Goal: Transaction & Acquisition: Purchase product/service

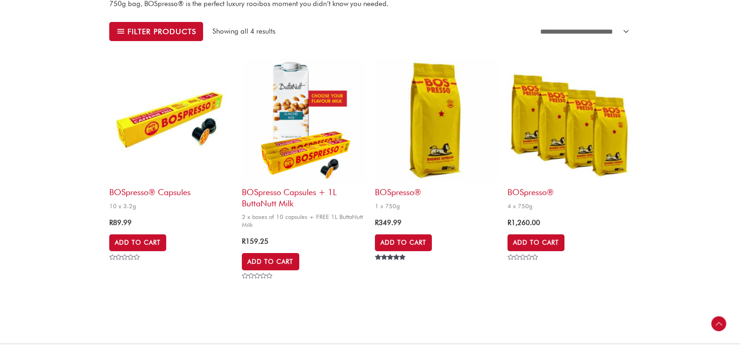
scroll to position [327, 0]
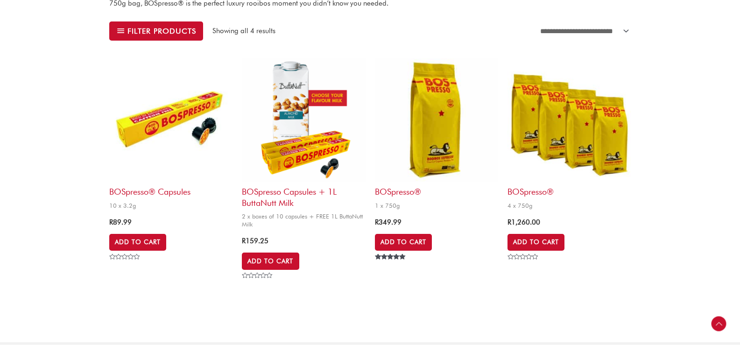
click at [419, 115] on img at bounding box center [436, 119] width 123 height 123
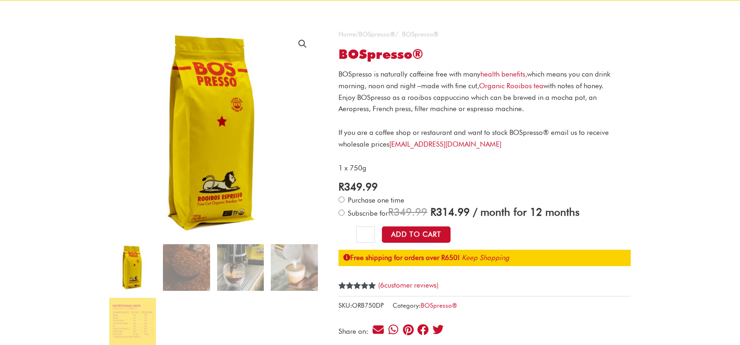
scroll to position [93, 0]
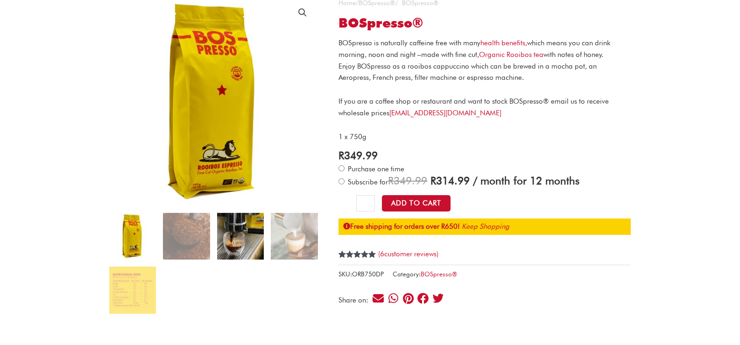
click at [236, 240] on img at bounding box center [240, 236] width 47 height 47
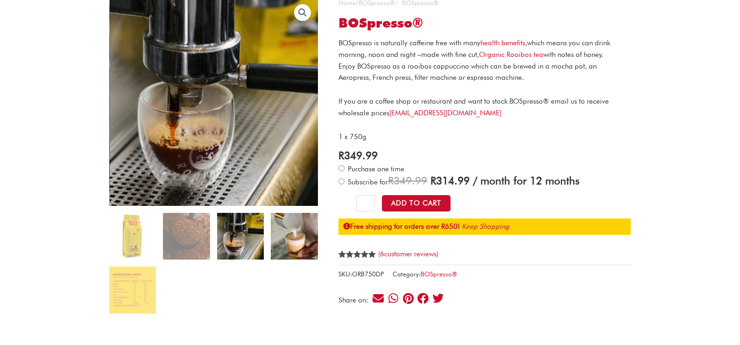
click at [313, 235] on img at bounding box center [294, 236] width 47 height 47
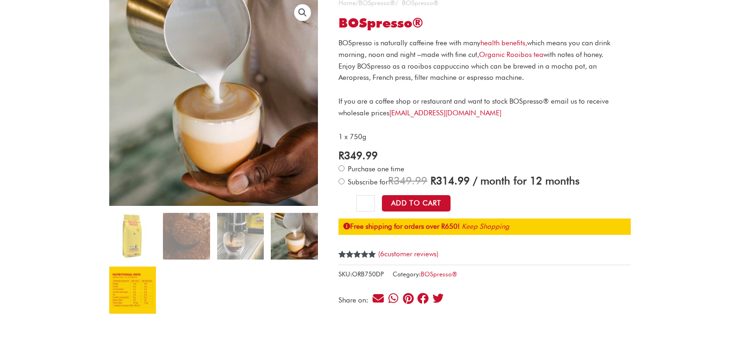
click at [146, 282] on img at bounding box center [132, 290] width 47 height 47
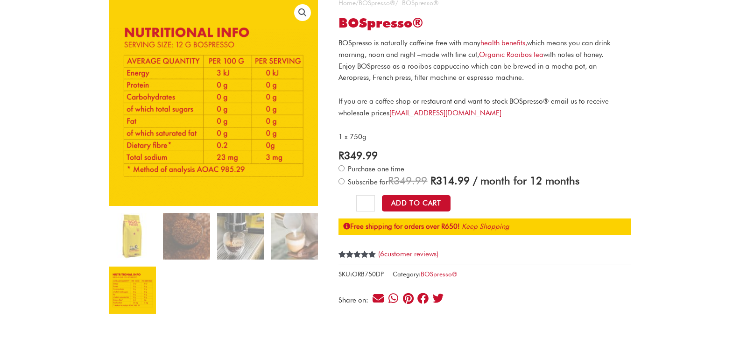
scroll to position [0, 0]
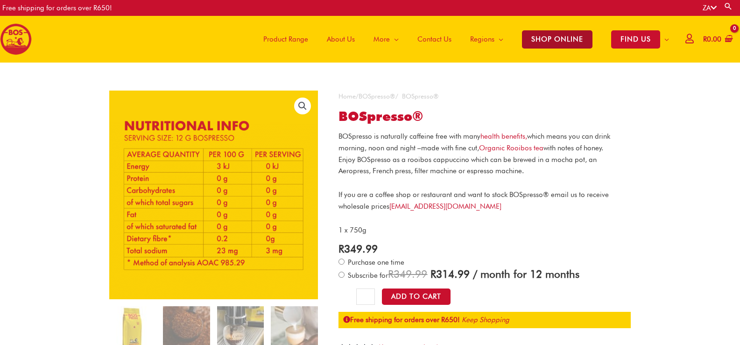
click at [544, 42] on span "SHOP ONLINE" at bounding box center [557, 39] width 71 height 18
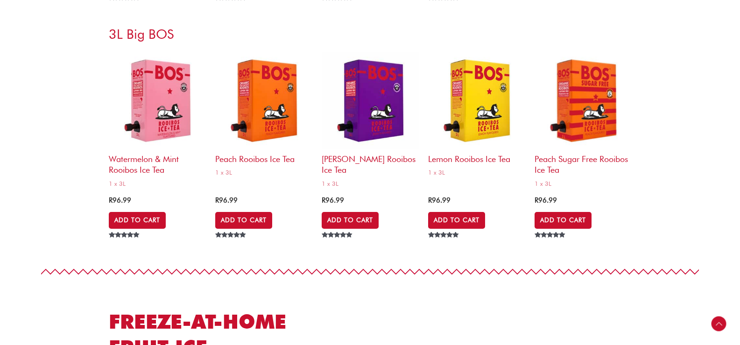
scroll to position [3409, 0]
